Goal: Information Seeking & Learning: Learn about a topic

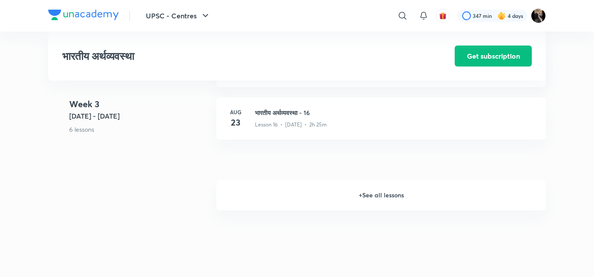
scroll to position [1191, 0]
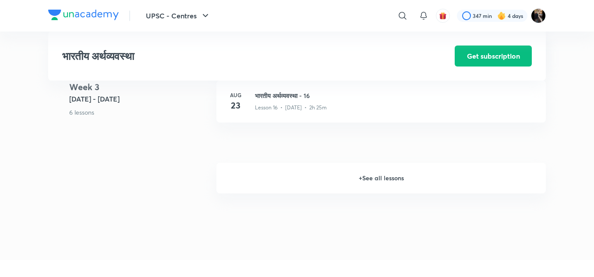
click at [386, 176] on h6 "+ See all lessons" at bounding box center [380, 178] width 329 height 31
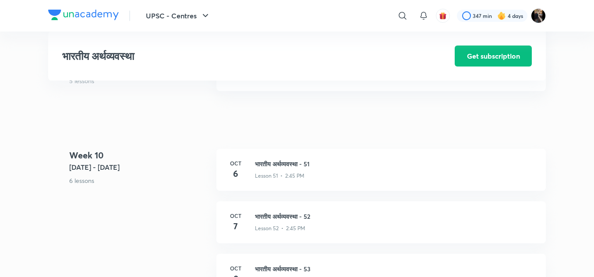
scroll to position [3275, 0]
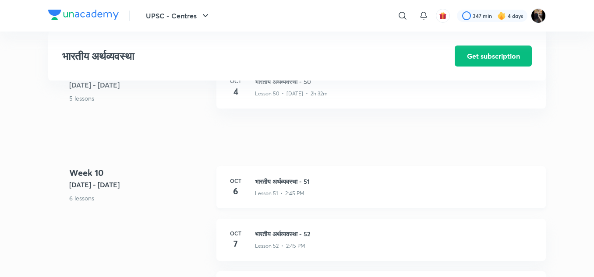
click at [280, 190] on p "Lesson 51 • 2:45 PM" at bounding box center [279, 194] width 49 height 8
